Goal: Transaction & Acquisition: Obtain resource

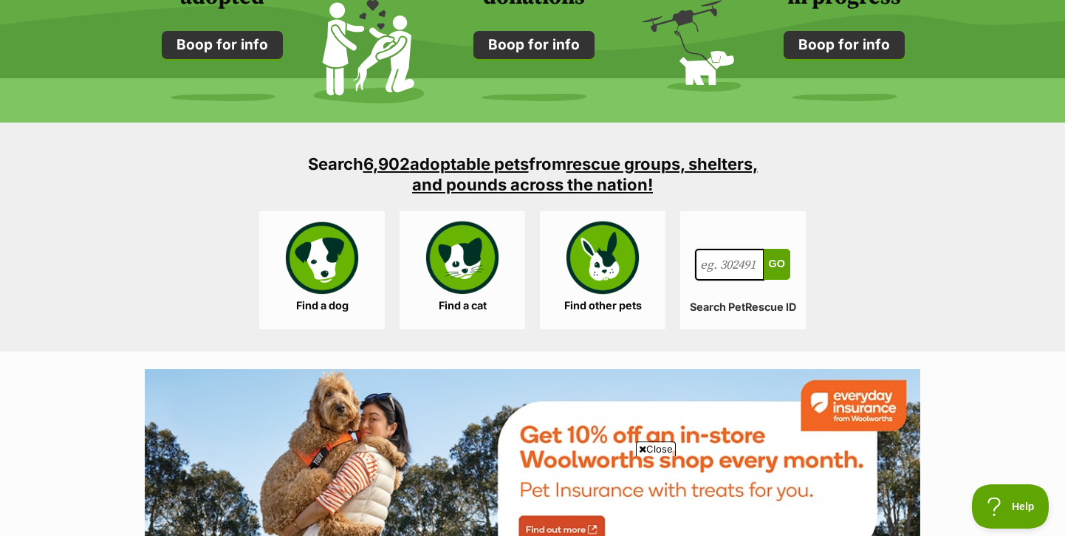
scroll to position [1305, 0]
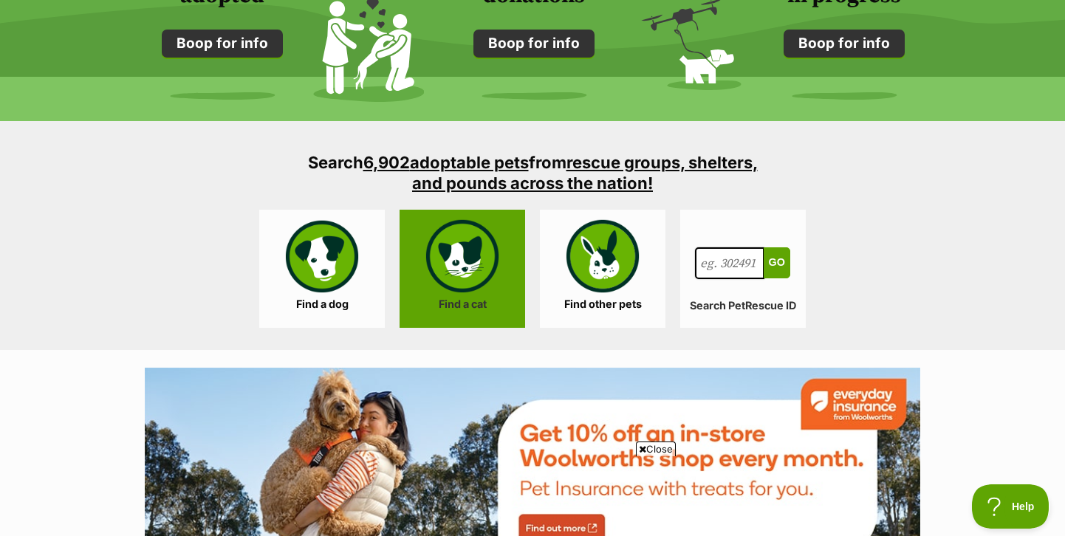
click at [470, 287] on link "Find a cat" at bounding box center [463, 269] width 126 height 118
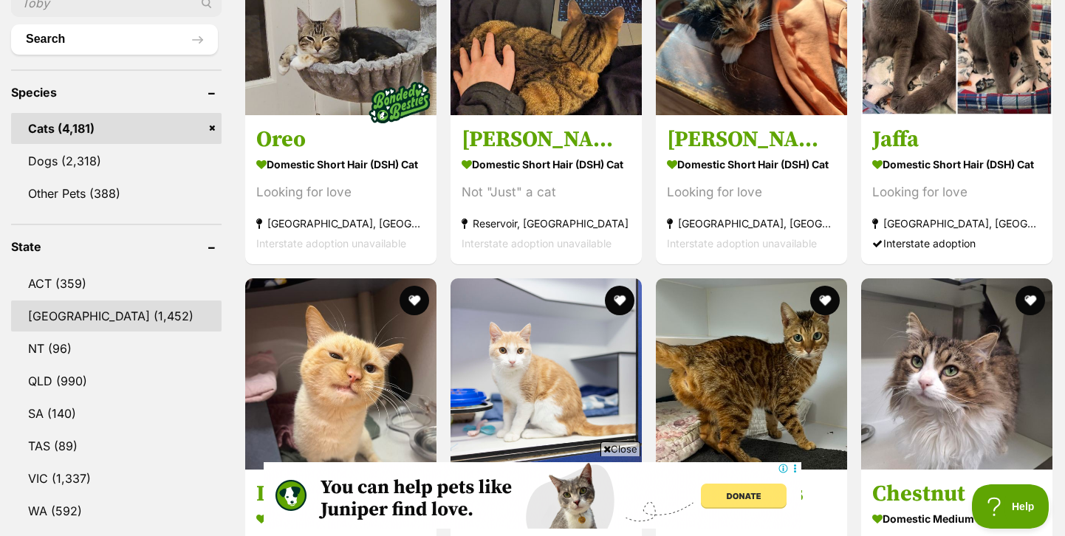
click at [105, 304] on link "NSW (1,452)" at bounding box center [116, 316] width 210 height 31
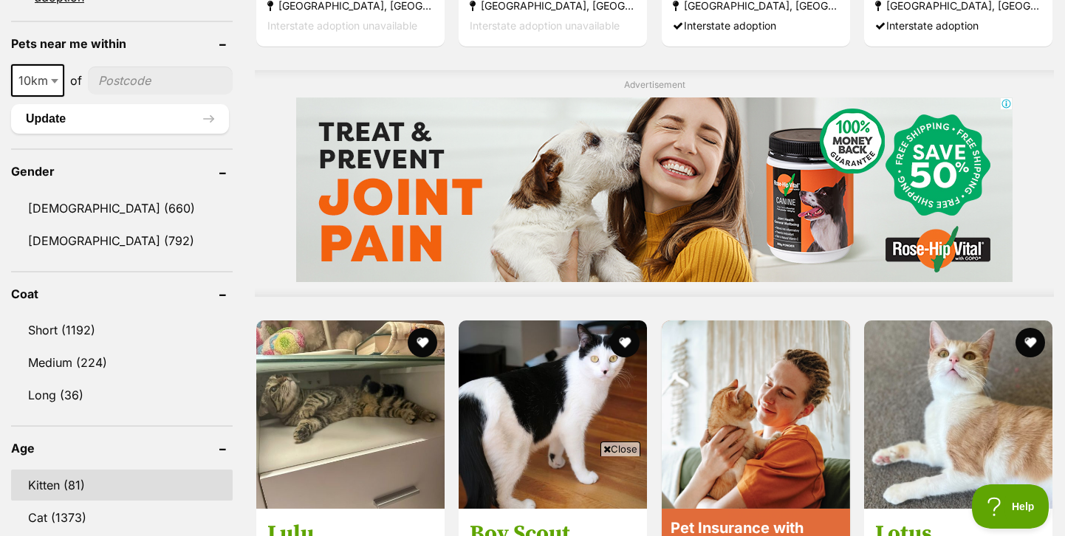
click at [59, 475] on link "Kitten (81)" at bounding box center [122, 485] width 222 height 31
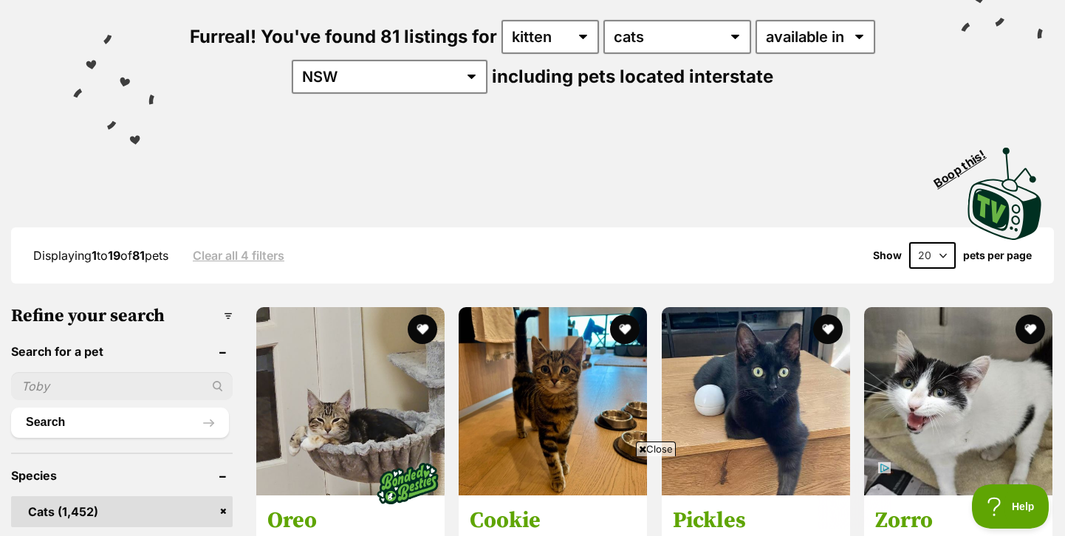
scroll to position [179, 0]
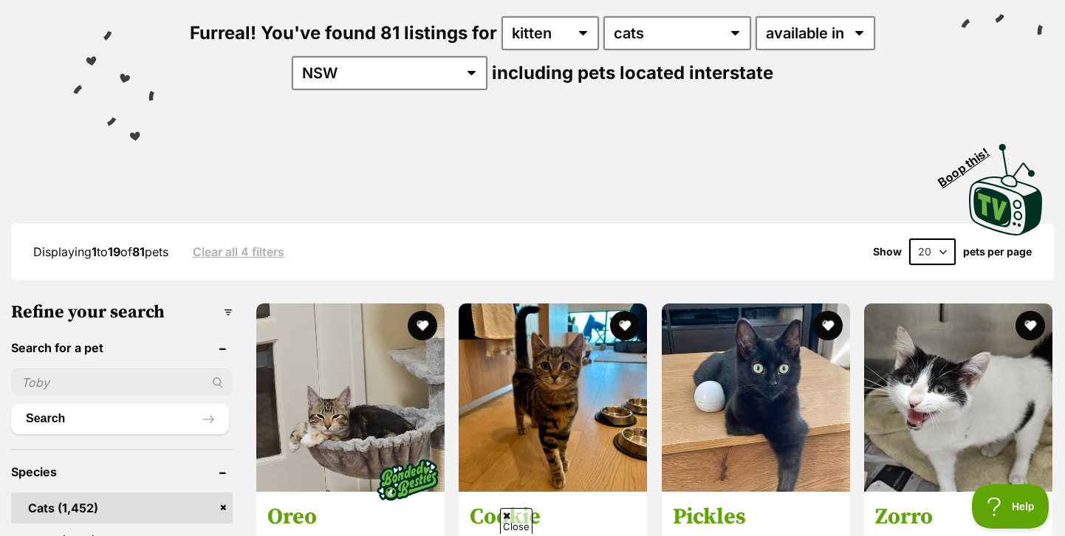
select select "60"
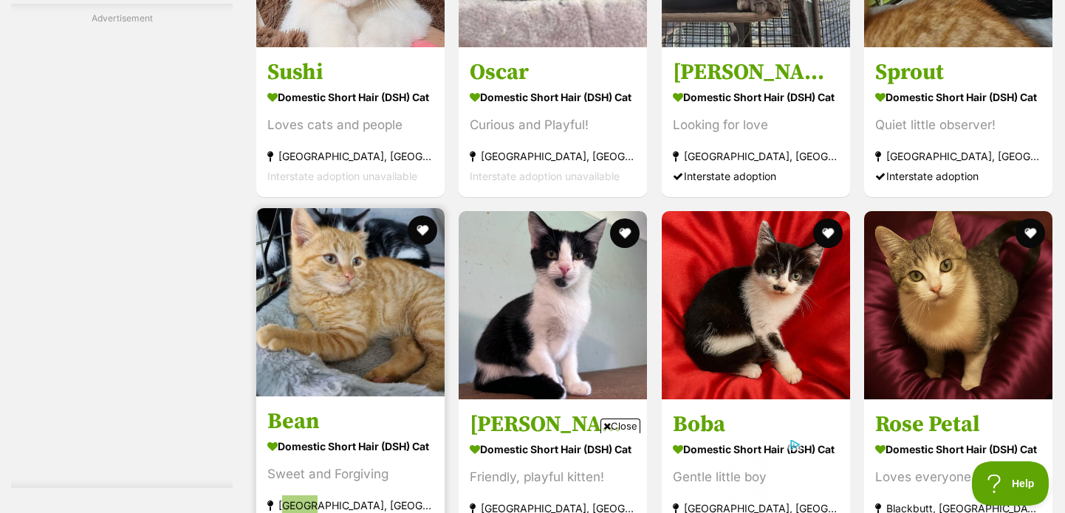
scroll to position [6206, 0]
click at [374, 208] on img at bounding box center [350, 302] width 188 height 188
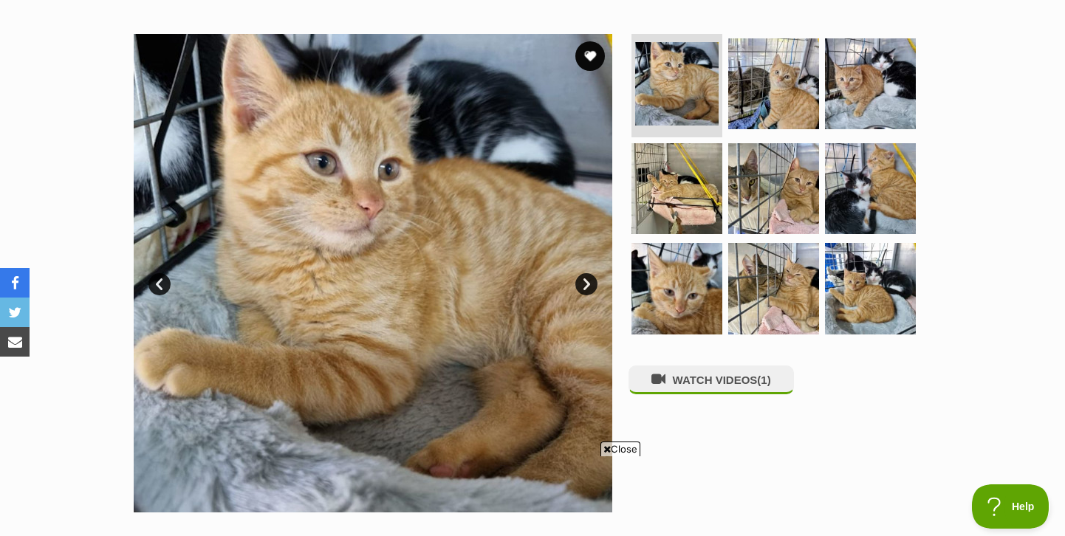
scroll to position [274, 0]
click at [590, 280] on link "Next" at bounding box center [586, 284] width 22 height 22
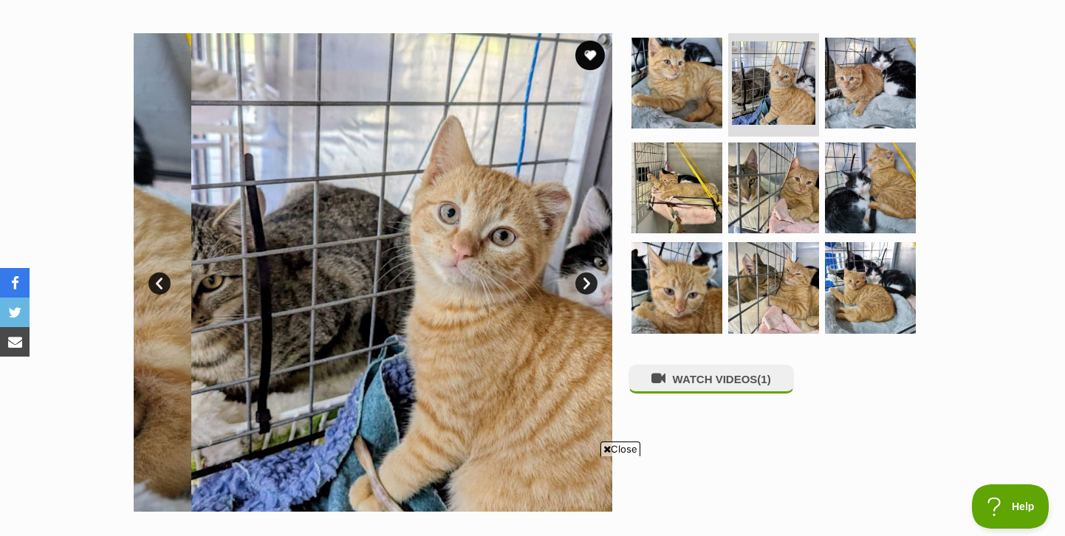
scroll to position [0, 0]
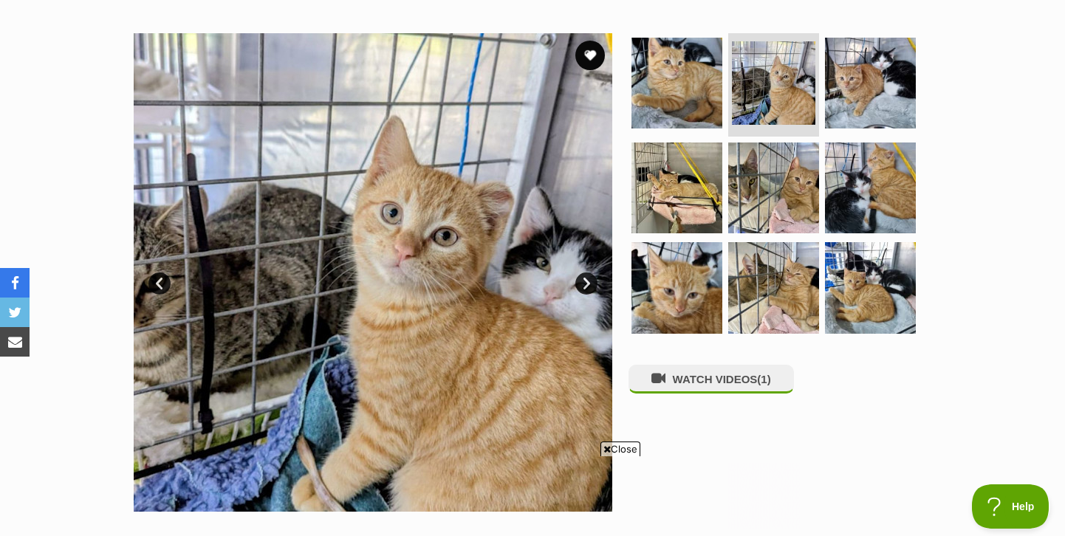
click at [590, 280] on link "Next" at bounding box center [586, 284] width 22 height 22
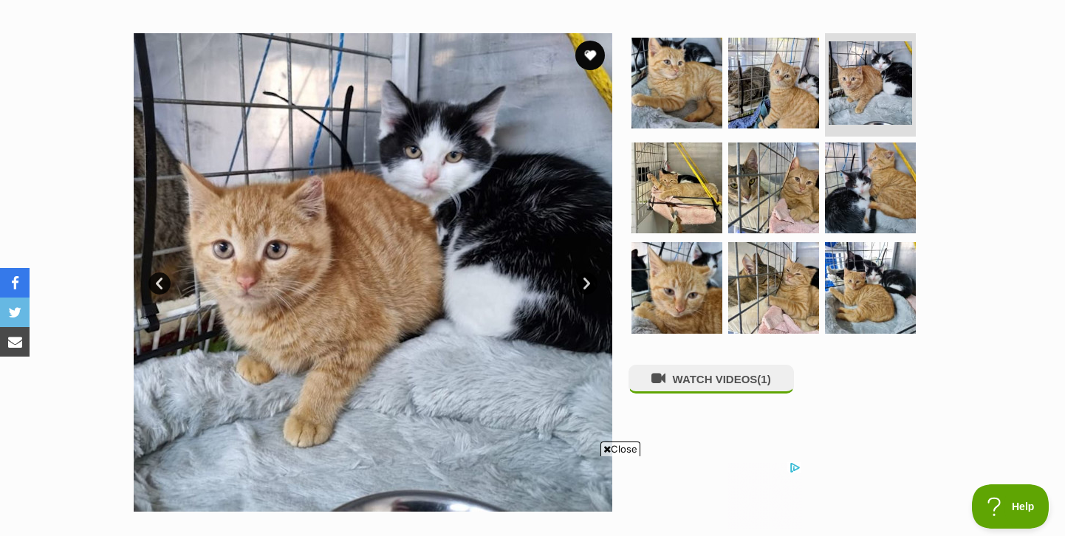
click at [590, 280] on link "Next" at bounding box center [586, 284] width 22 height 22
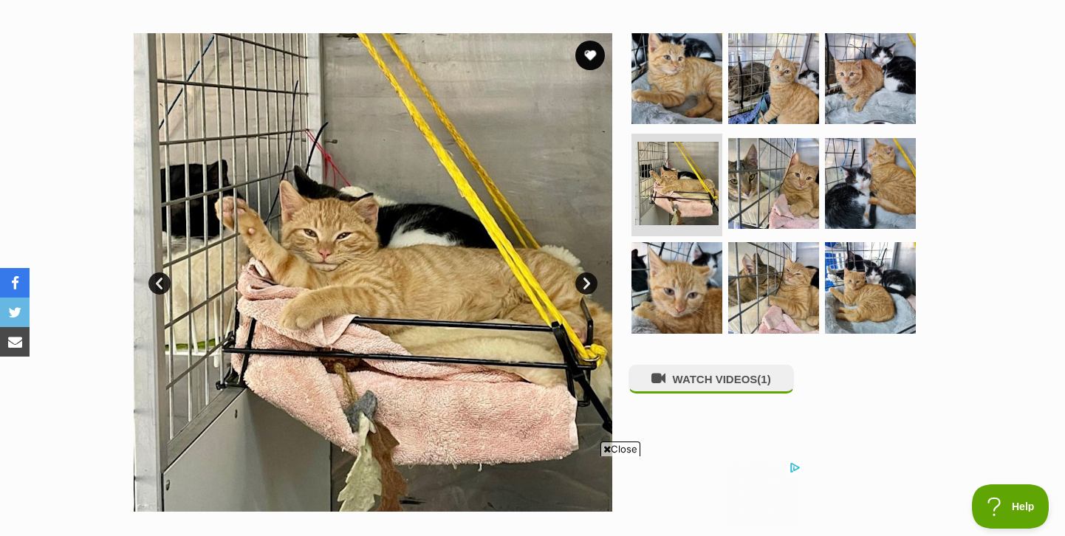
click at [590, 280] on link "Next" at bounding box center [586, 284] width 22 height 22
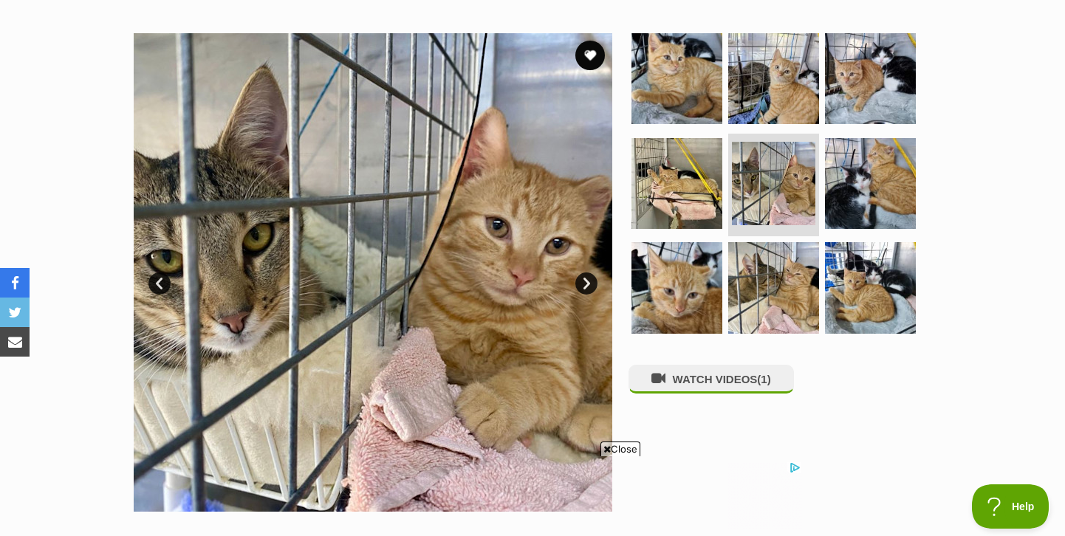
click at [590, 280] on link "Next" at bounding box center [586, 284] width 22 height 22
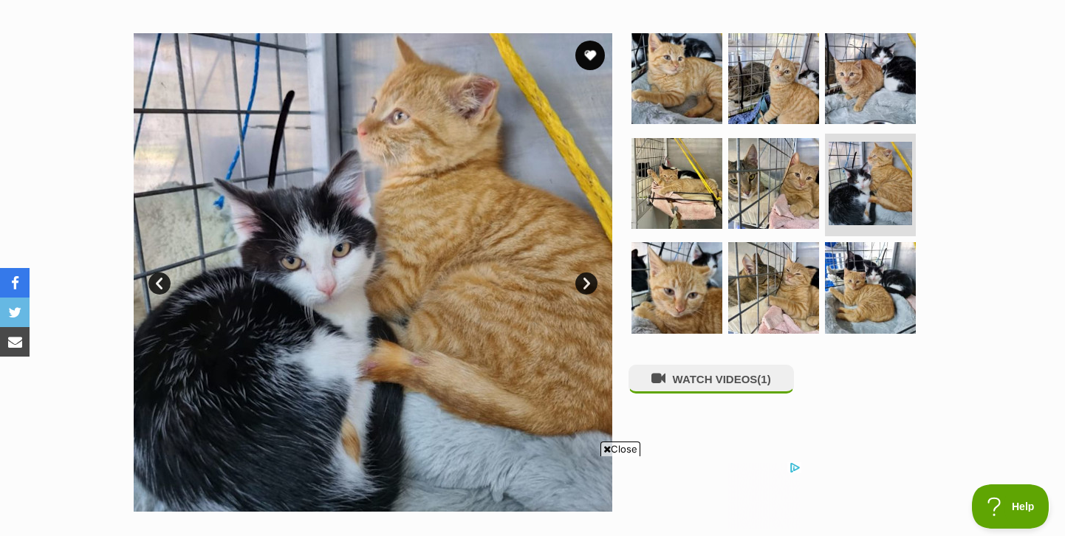
click at [590, 280] on link "Next" at bounding box center [586, 284] width 22 height 22
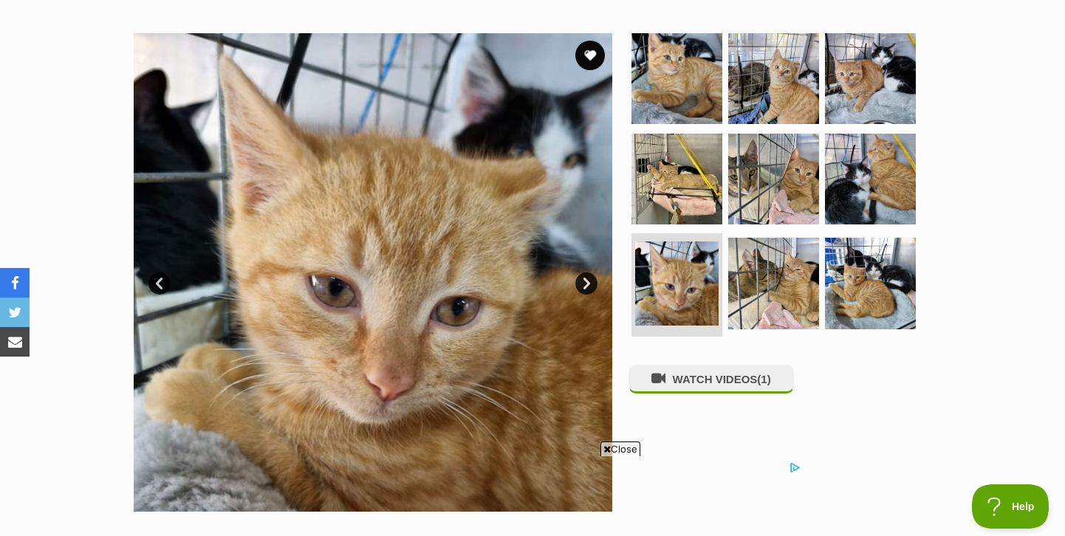
click at [590, 280] on link "Next" at bounding box center [586, 284] width 22 height 22
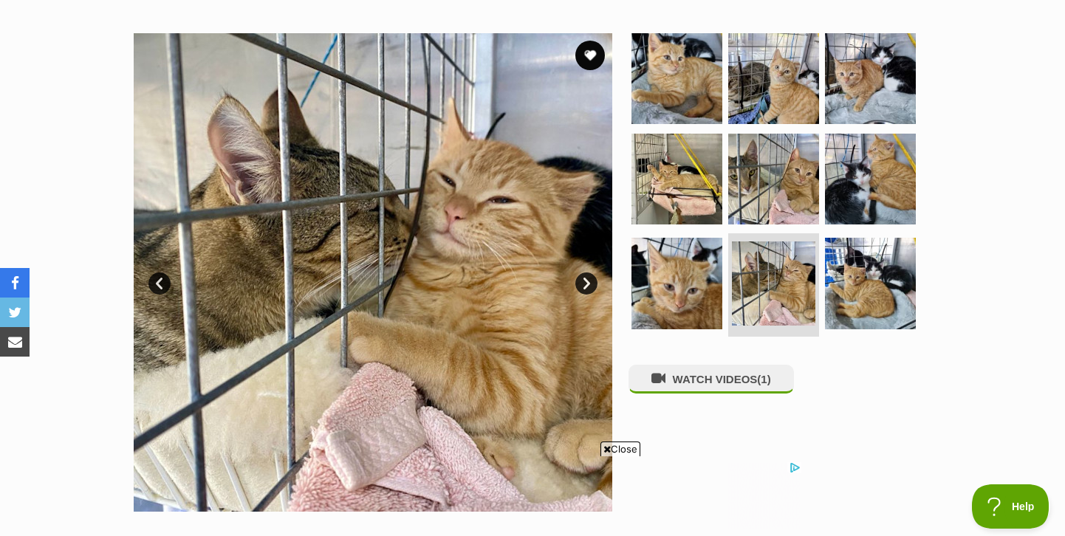
click at [590, 280] on link "Next" at bounding box center [586, 284] width 22 height 22
